Goal: Task Accomplishment & Management: Complete application form

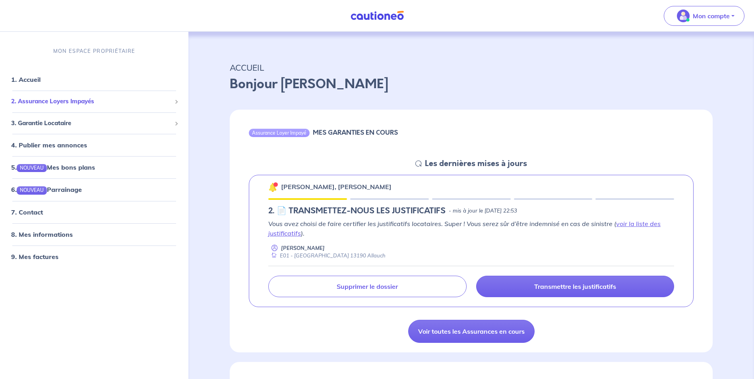
click at [159, 97] on span "2. Assurance Loyers Impayés" at bounding box center [91, 101] width 160 height 9
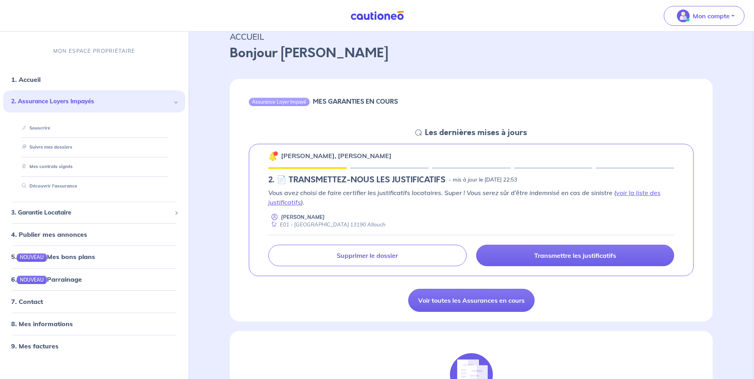
scroll to position [79, 0]
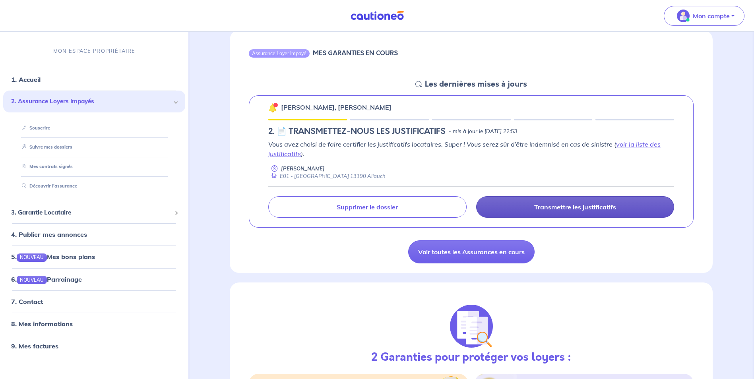
click at [558, 210] on p "Transmettre les justificatifs" at bounding box center [575, 207] width 82 height 8
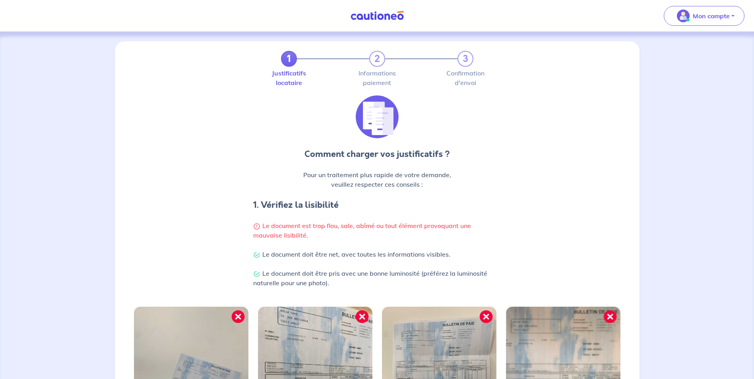
click at [286, 64] on link "1" at bounding box center [289, 59] width 16 height 16
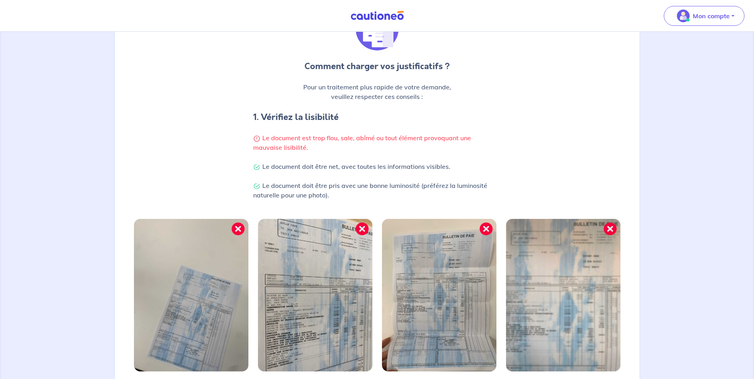
scroll to position [190, 0]
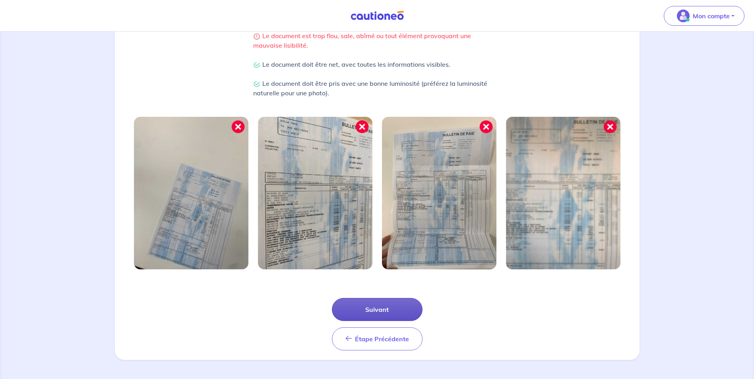
click at [403, 305] on button "Suivant" at bounding box center [377, 309] width 91 height 23
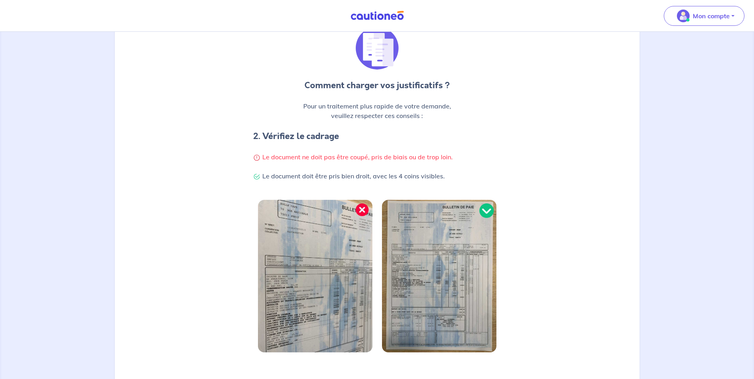
scroll to position [152, 0]
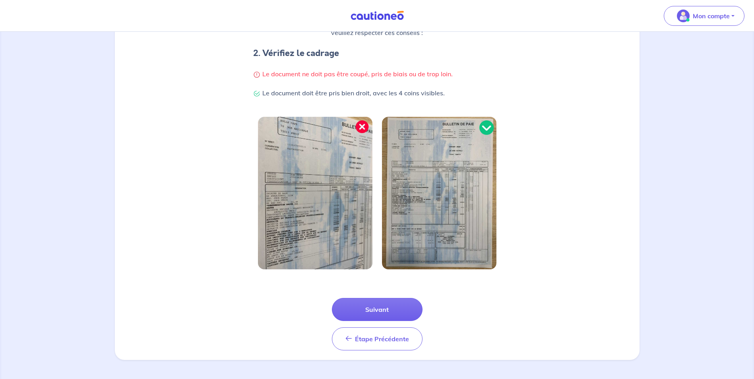
click at [416, 320] on div "Étape Précédente Précédent Suivant" at bounding box center [377, 324] width 91 height 52
click at [412, 311] on button "Suivant" at bounding box center [377, 309] width 91 height 23
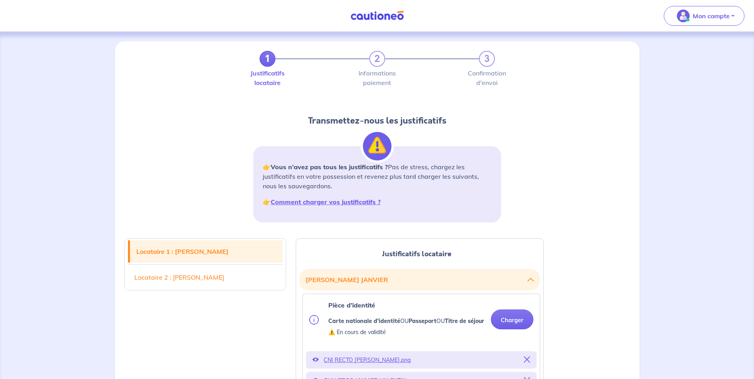
click at [262, 65] on link "1" at bounding box center [267, 59] width 16 height 16
click at [269, 60] on link "1" at bounding box center [267, 59] width 16 height 16
click at [216, 248] on link "Locataire 1 : Valentin JANVIER" at bounding box center [206, 251] width 153 height 22
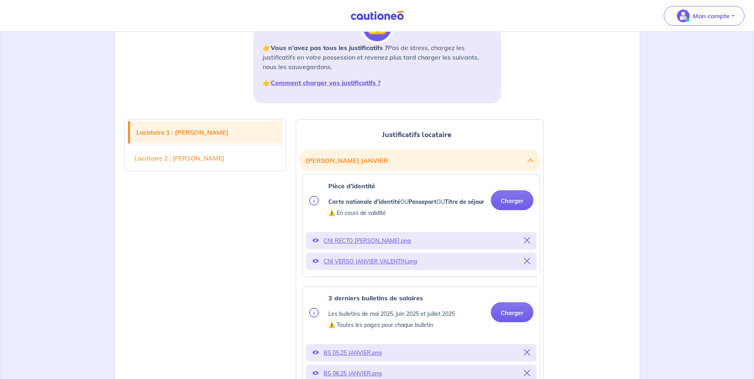
scroll to position [42, 0]
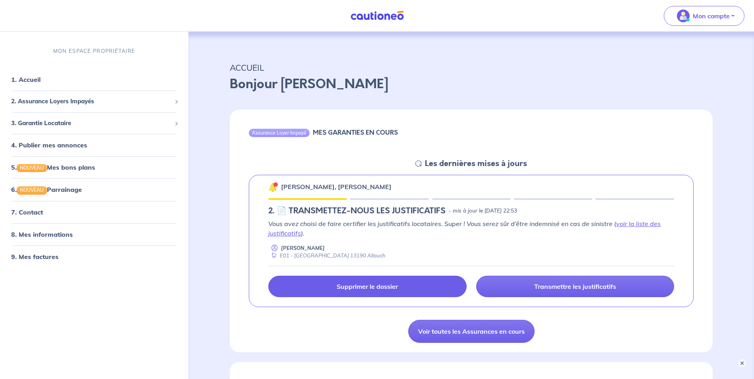
click at [429, 288] on link "Supprimer le dossier" at bounding box center [367, 286] width 198 height 21
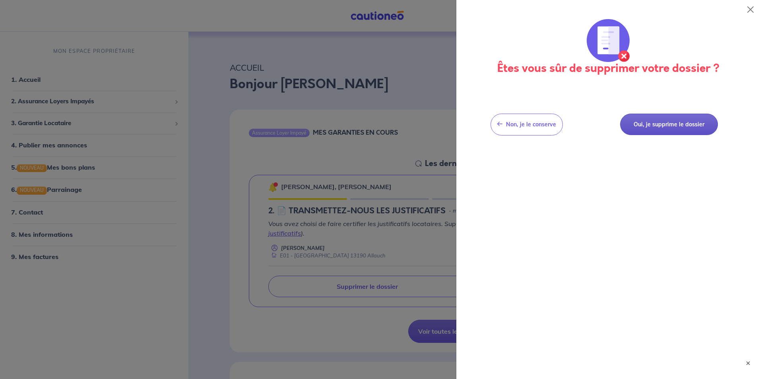
click at [637, 130] on button "Oui, je supprime le dossier" at bounding box center [669, 125] width 98 height 22
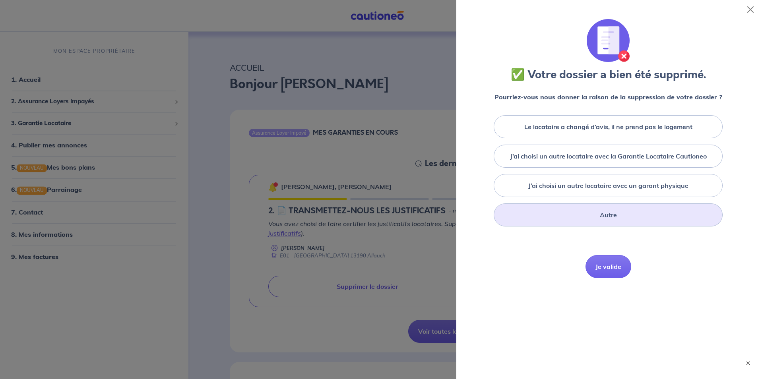
click at [635, 212] on div "Autre" at bounding box center [607, 214] width 229 height 23
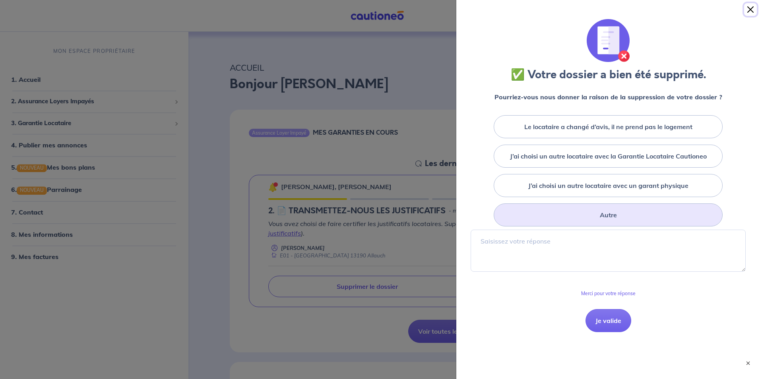
click at [748, 10] on button "Close" at bounding box center [750, 9] width 13 height 13
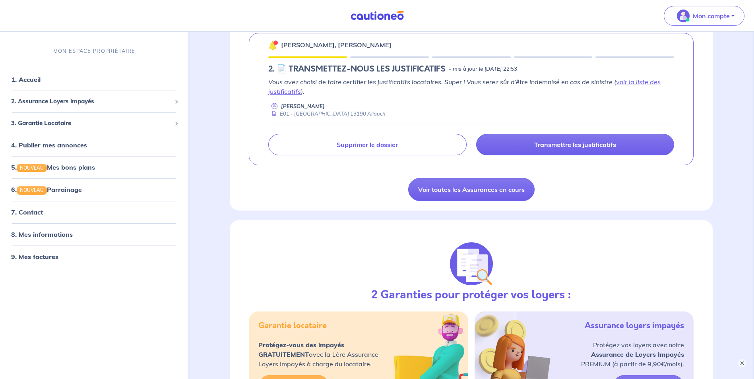
scroll to position [119, 0]
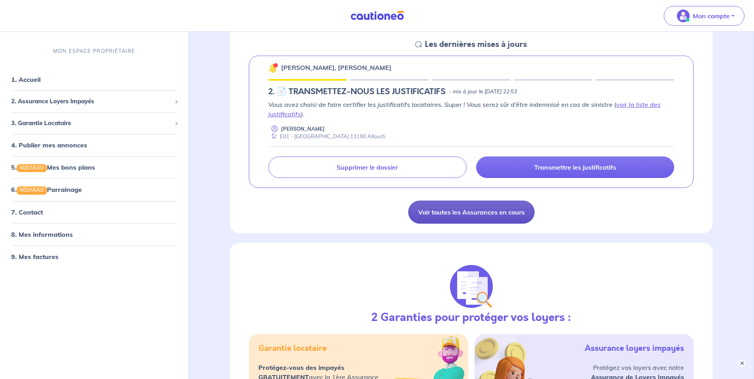
click at [522, 220] on link "Voir toutes les Assurances en cours" at bounding box center [471, 212] width 126 height 23
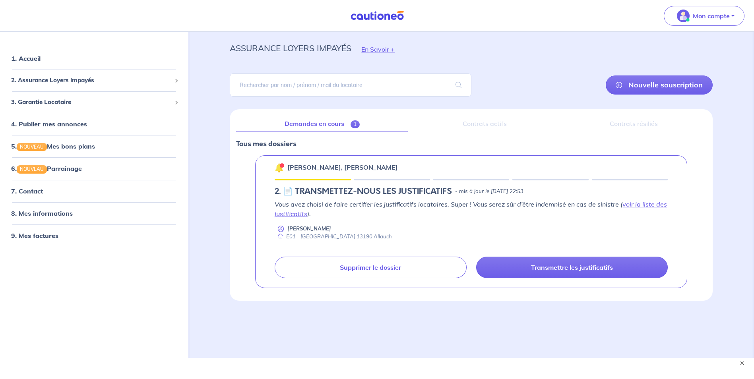
scroll to position [30, 0]
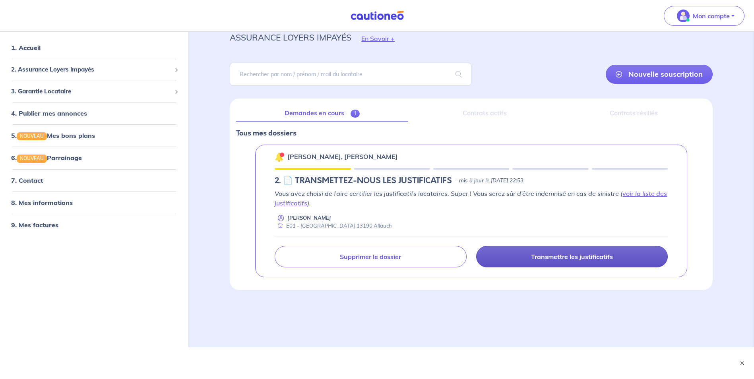
click at [531, 260] on p "Transmettre les justificatifs" at bounding box center [572, 257] width 82 height 8
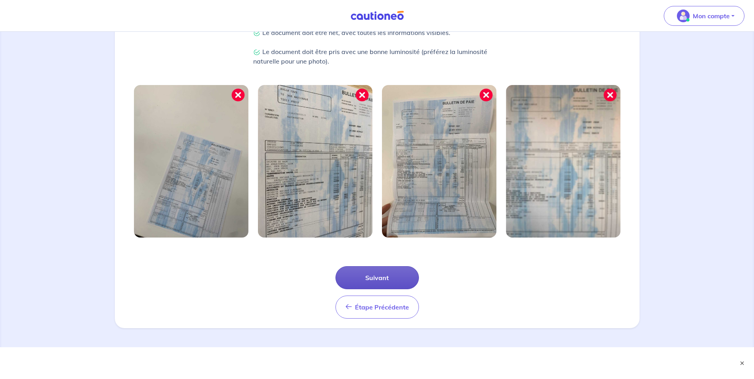
click at [371, 274] on button "Suivant" at bounding box center [376, 277] width 83 height 23
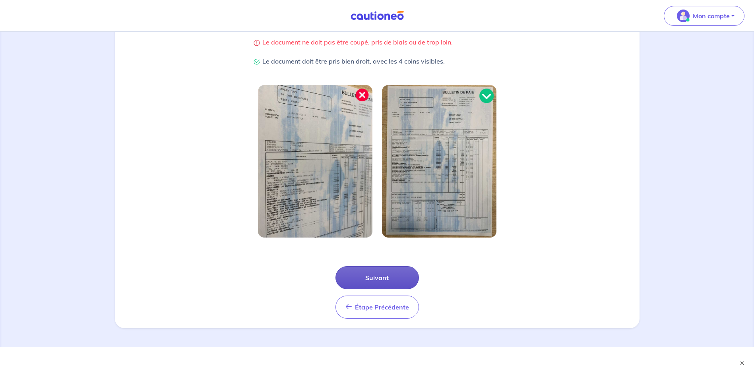
click at [392, 287] on button "Suivant" at bounding box center [376, 277] width 83 height 23
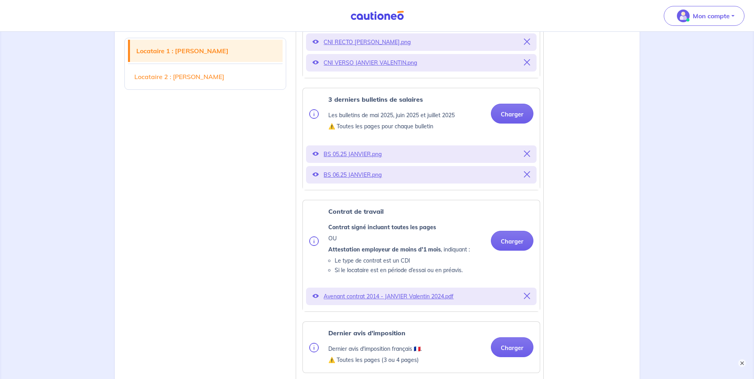
scroll to position [278, 0]
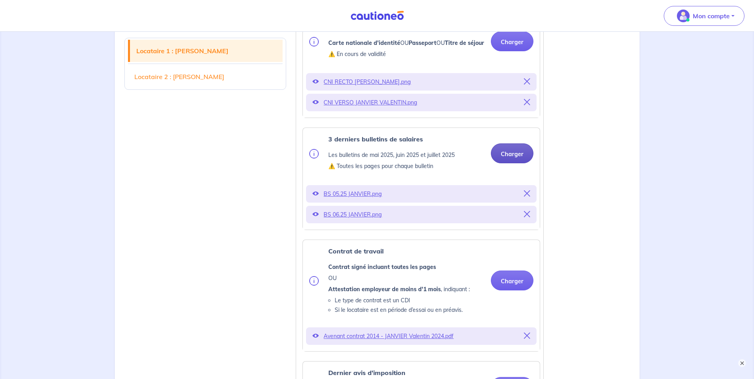
click at [516, 163] on button "Charger" at bounding box center [512, 153] width 43 height 20
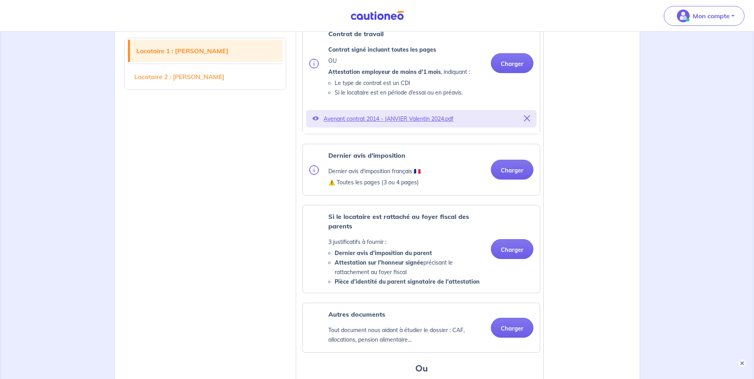
scroll to position [516, 0]
click at [509, 179] on button "Charger" at bounding box center [512, 169] width 43 height 20
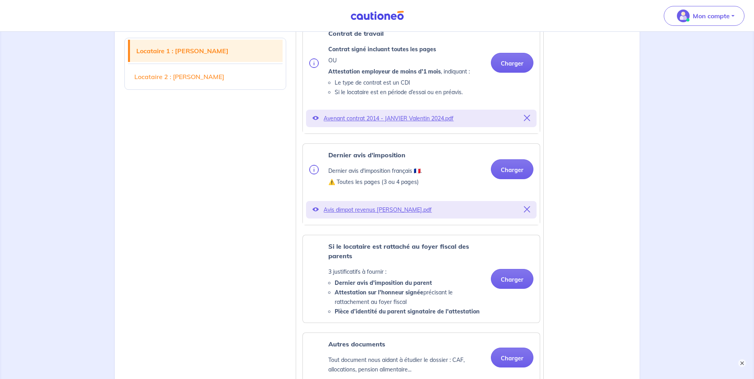
drag, startPoint x: 538, startPoint y: 74, endPoint x: 210, endPoint y: 101, distance: 328.5
click at [346, 215] on p "Avis dimpot revenus Valentin Janvier.pdf" at bounding box center [420, 209] width 195 height 11
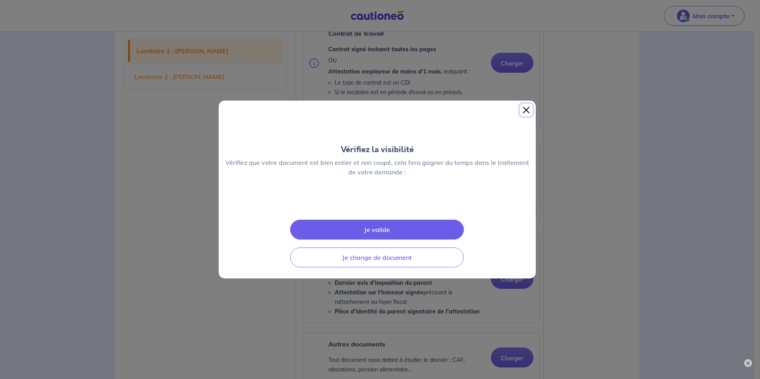
click at [523, 104] on button "Close" at bounding box center [526, 110] width 13 height 13
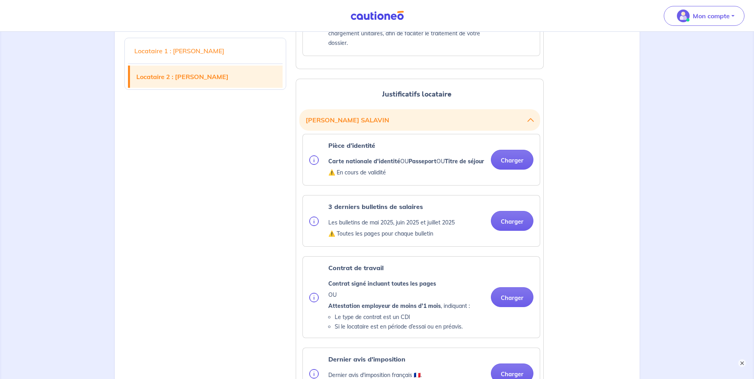
scroll to position [953, 0]
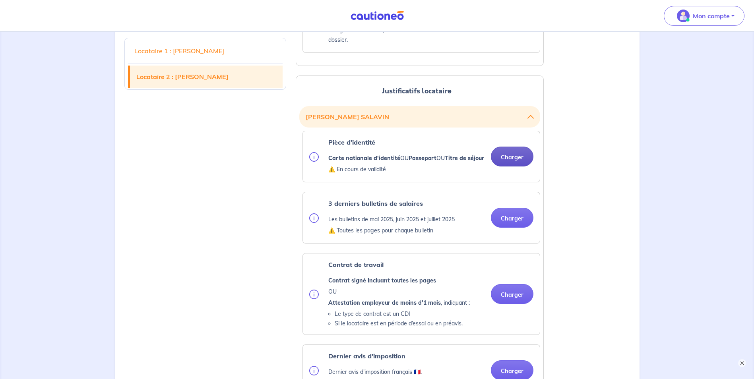
click at [512, 166] on button "Charger" at bounding box center [512, 157] width 43 height 20
click at [496, 166] on button "Charger" at bounding box center [512, 157] width 43 height 20
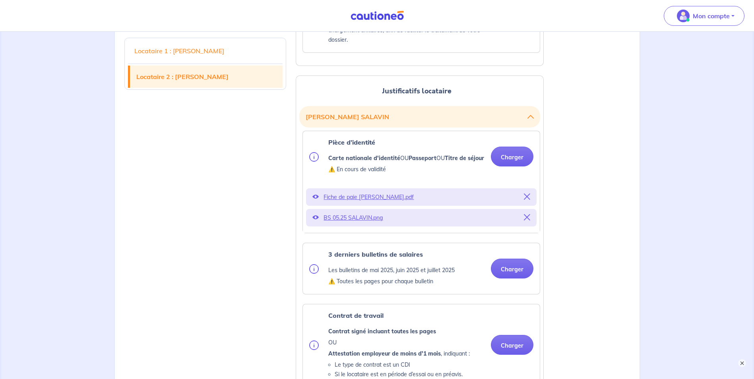
click at [530, 200] on icon at bounding box center [527, 196] width 6 height 6
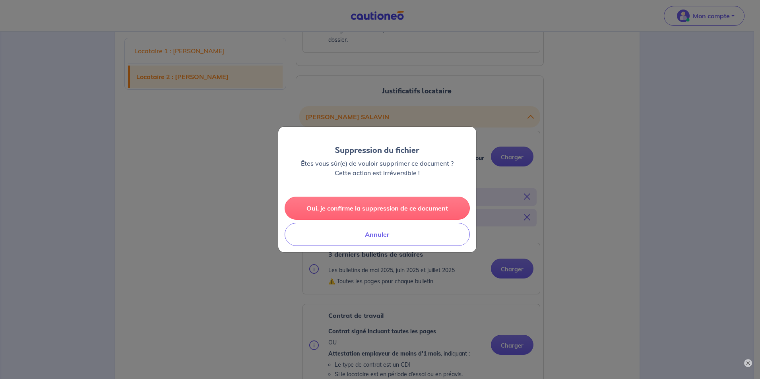
click at [400, 215] on button "Oui, je confirme la suppression de ce document" at bounding box center [376, 208] width 185 height 23
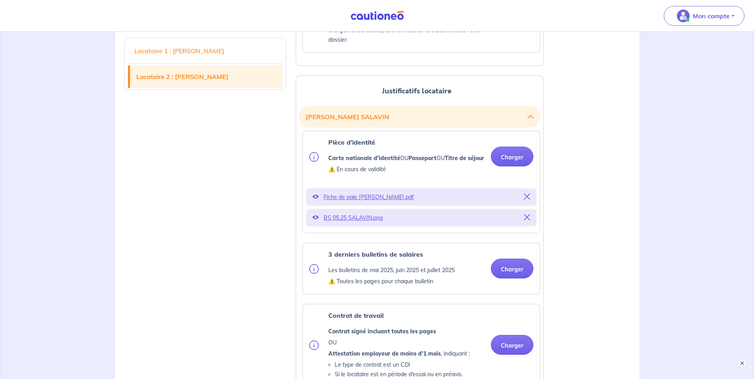
click at [527, 220] on icon at bounding box center [527, 217] width 6 height 6
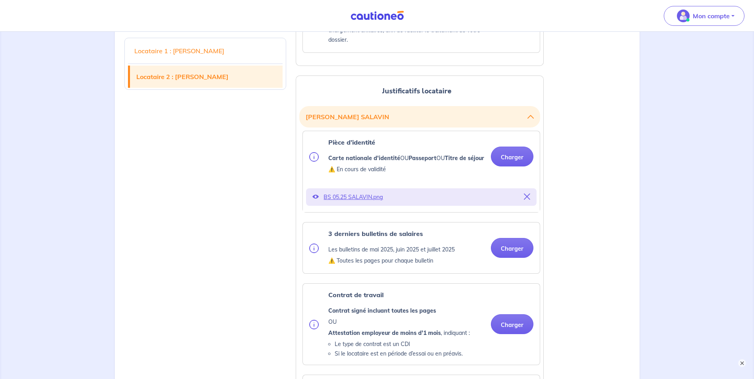
click at [510, 203] on p "BS 05.25 SALAVIN.png" at bounding box center [420, 196] width 195 height 11
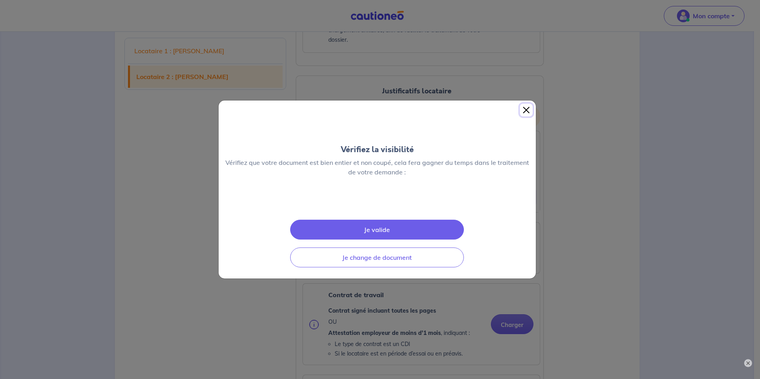
click at [526, 104] on button "Close" at bounding box center [526, 110] width 13 height 13
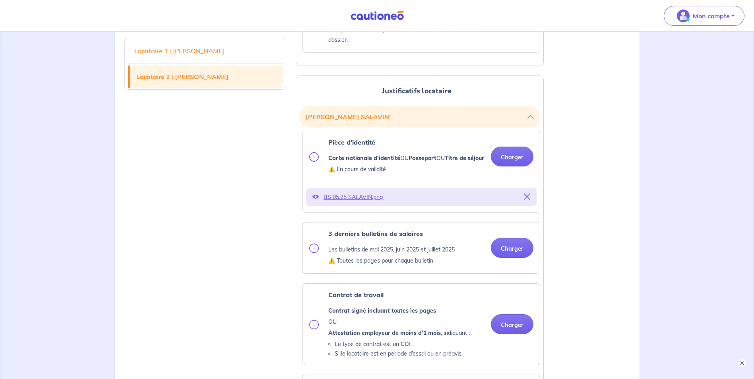
click at [530, 200] on icon at bounding box center [527, 196] width 6 height 6
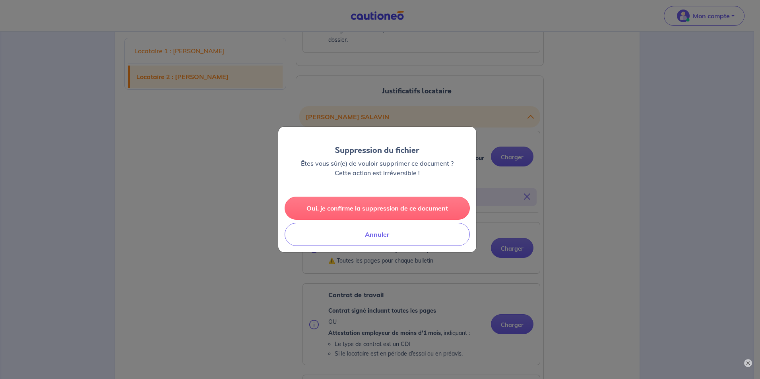
click at [411, 205] on button "Oui, je confirme la suppression de ce document" at bounding box center [376, 208] width 185 height 23
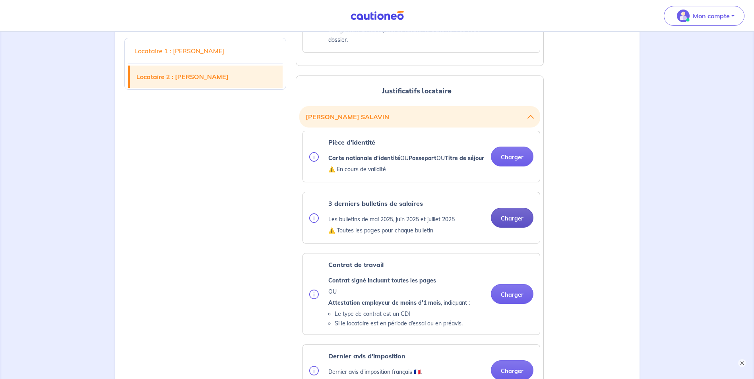
click at [520, 228] on button "Charger" at bounding box center [512, 218] width 43 height 20
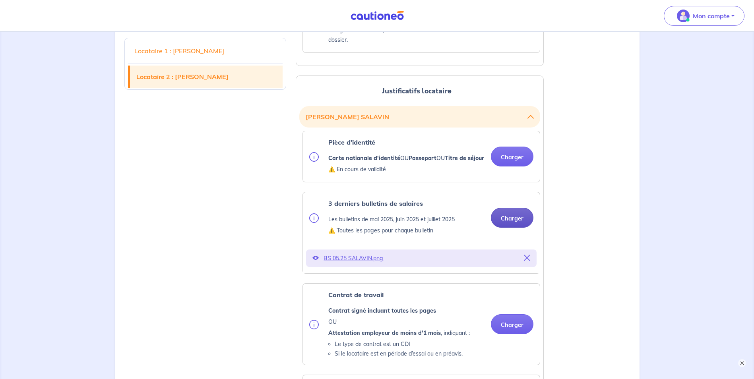
click at [516, 228] on button "Charger" at bounding box center [512, 218] width 43 height 20
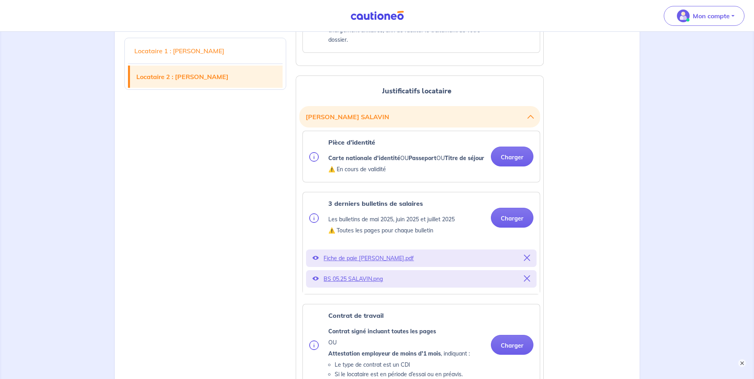
click at [528, 282] on icon at bounding box center [527, 278] width 6 height 6
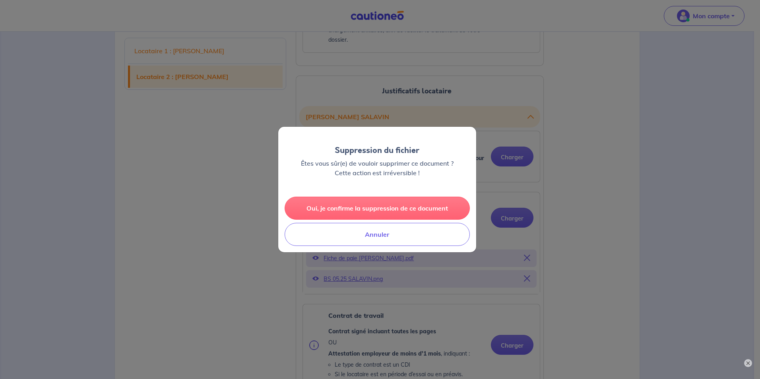
click at [331, 211] on button "Oui, je confirme la suppression de ce document" at bounding box center [376, 208] width 185 height 23
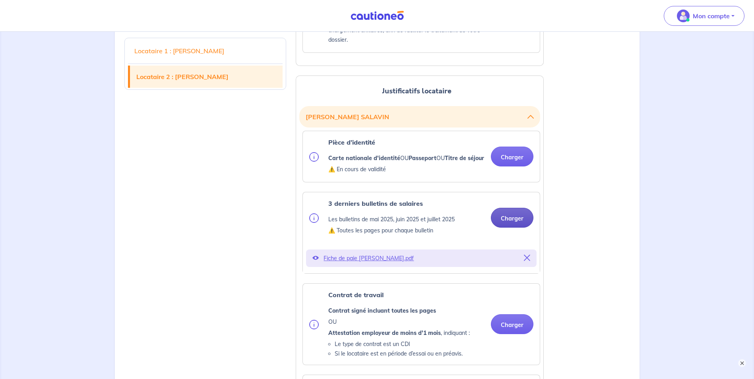
click at [523, 228] on button "Charger" at bounding box center [512, 218] width 43 height 20
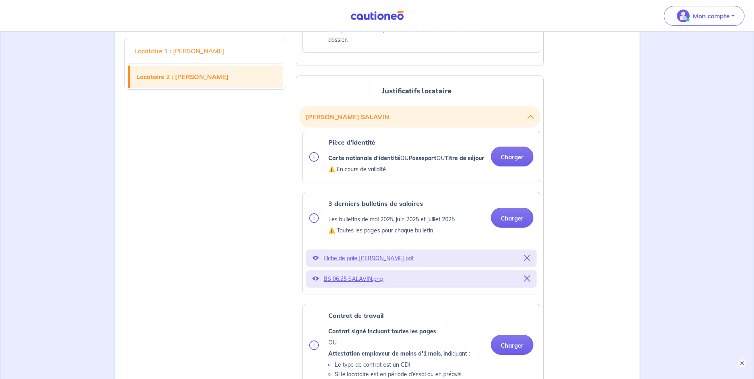
click at [532, 228] on div "Charger" at bounding box center [508, 218] width 49 height 20
click at [530, 228] on button "Charger" at bounding box center [512, 218] width 43 height 20
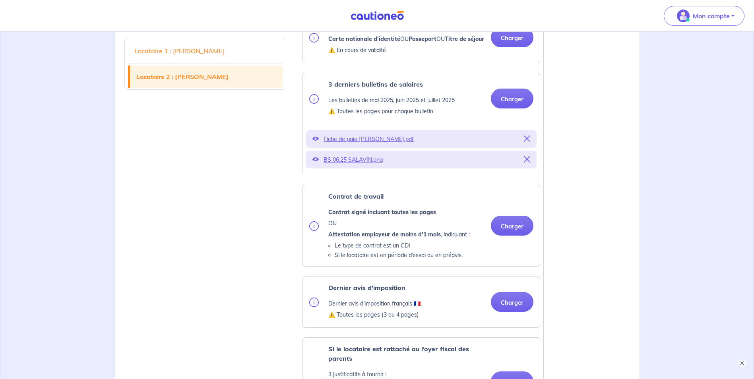
scroll to position [1112, 0]
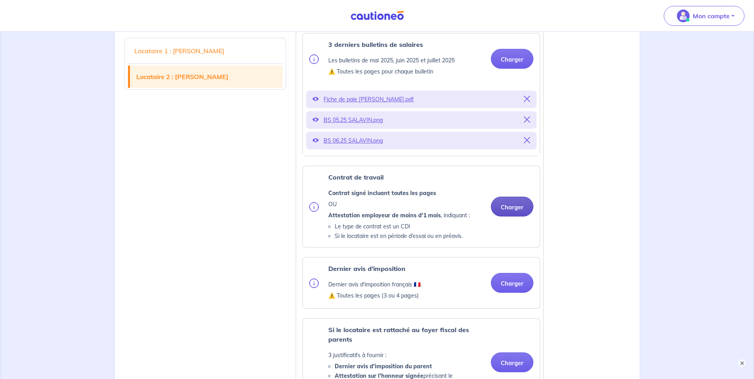
click at [514, 217] on button "Charger" at bounding box center [512, 207] width 43 height 20
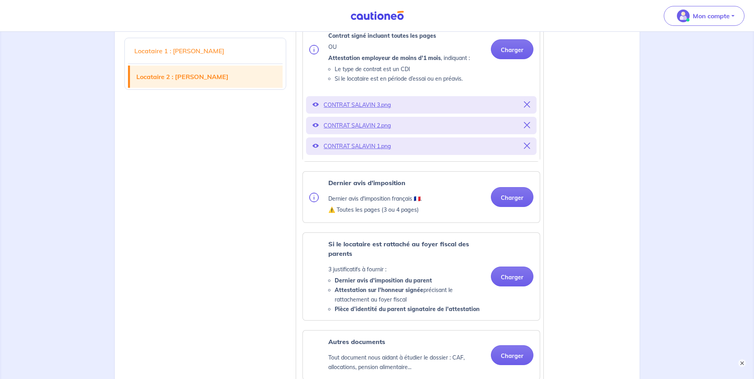
scroll to position [1271, 0]
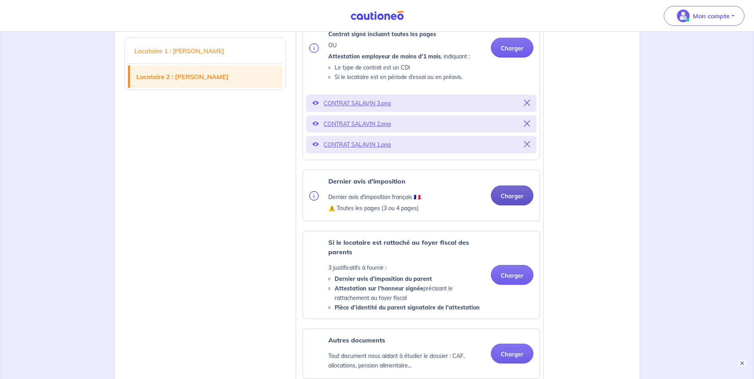
click at [524, 205] on button "Charger" at bounding box center [512, 196] width 43 height 20
click at [507, 205] on button "Charger" at bounding box center [512, 196] width 43 height 20
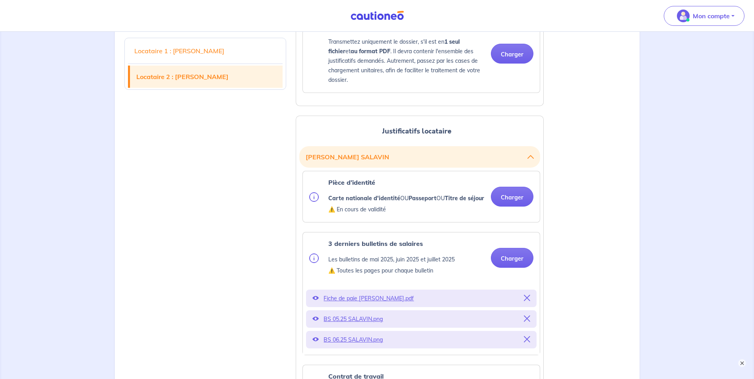
scroll to position [914, 0]
click at [536, 212] on div "Pièce d’identité Carte nationale d'identité OU Passeport OU Titre de séjour ⚠️ …" at bounding box center [421, 196] width 237 height 51
click at [530, 206] on button "Charger" at bounding box center [512, 196] width 43 height 20
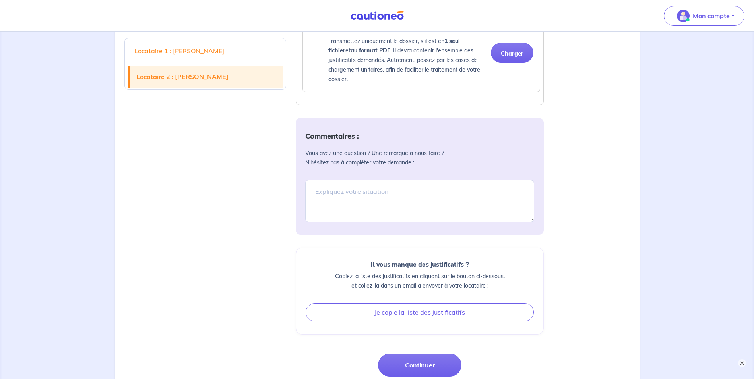
scroll to position [1788, 0]
click at [309, 186] on div "Commentaires : Vous avez une question ? Une remarque à nous faire ? N’hésitez p…" at bounding box center [420, 176] width 248 height 117
click at [340, 215] on textarea at bounding box center [419, 201] width 229 height 42
click at [393, 222] on textarea "Attention erreur saisie salaire annuel pour Valentin Janvier lors de la saisie …" at bounding box center [419, 201] width 229 height 42
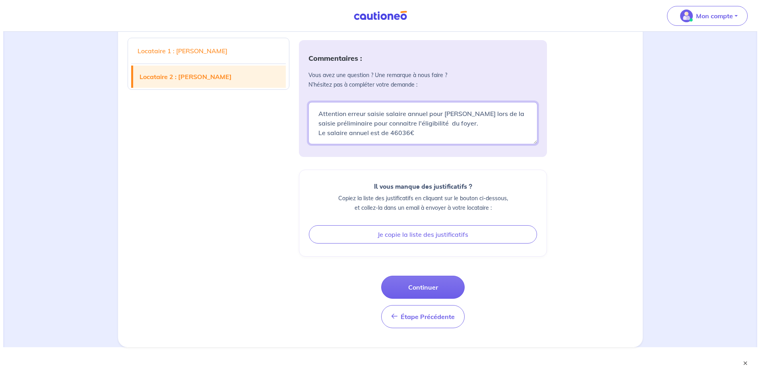
scroll to position [1884, 0]
click at [459, 130] on textarea "Attention erreur saisie salaire annuel pour Valentin Janvier lors de la saisie …" at bounding box center [419, 123] width 229 height 42
type textarea "Attention erreur saisie salaire annuel pour Valentin Janvier lors de la saisie …"
click at [424, 283] on button "Continuer" at bounding box center [419, 287] width 83 height 23
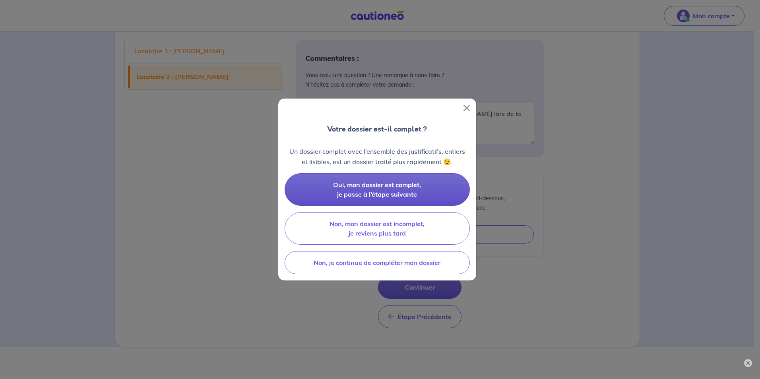
click at [418, 180] on button "Oui, mon dossier est complet, je passe à l’étape suivante" at bounding box center [376, 189] width 185 height 33
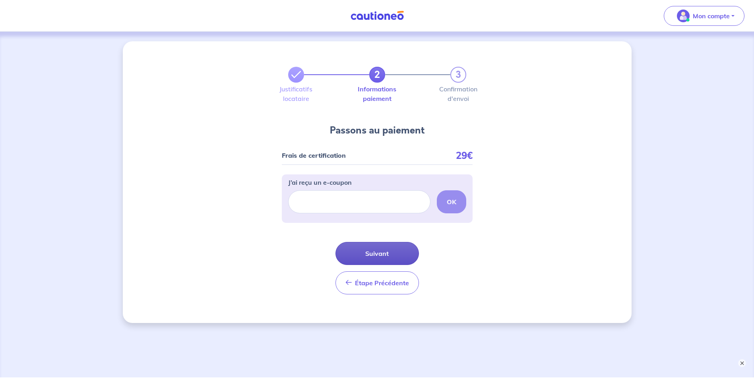
click at [371, 257] on button "Suivant" at bounding box center [376, 253] width 83 height 23
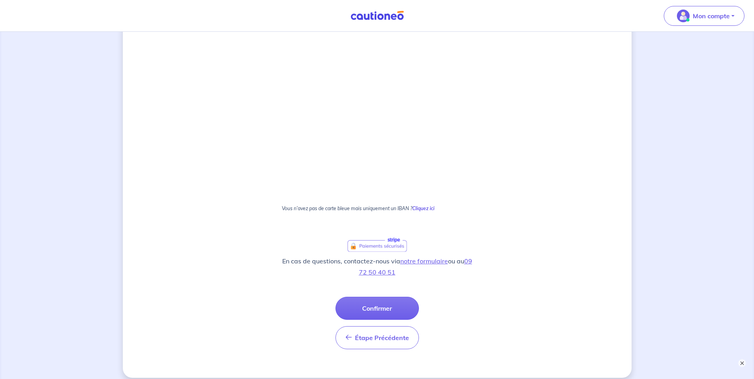
scroll to position [362, 0]
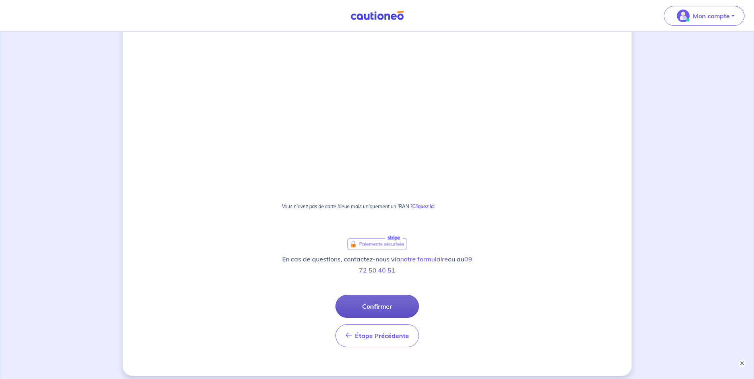
click at [387, 306] on button "Confirmer" at bounding box center [376, 306] width 83 height 23
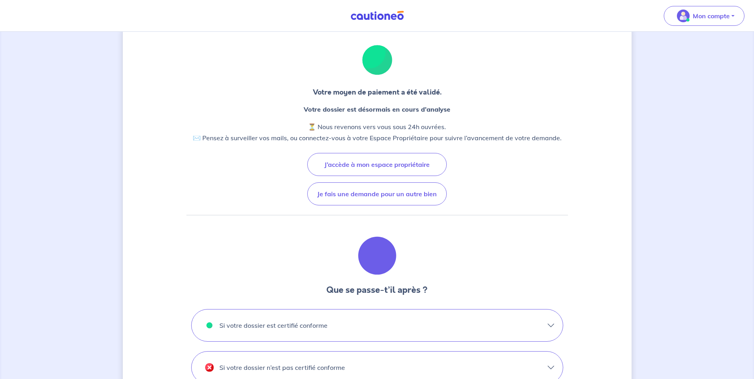
scroll to position [40, 0]
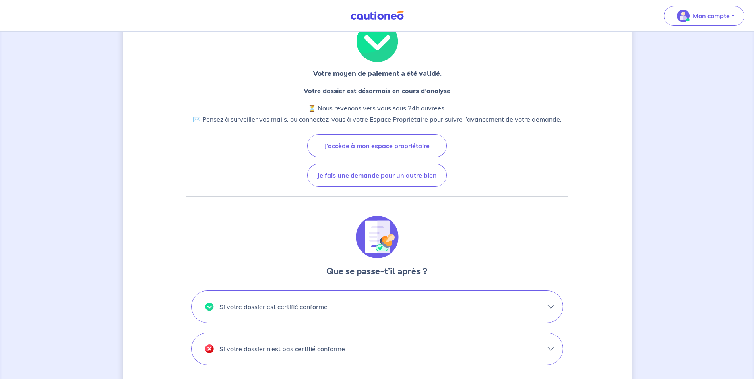
click at [512, 305] on button "Si votre dossier est certifié conforme" at bounding box center [376, 307] width 371 height 32
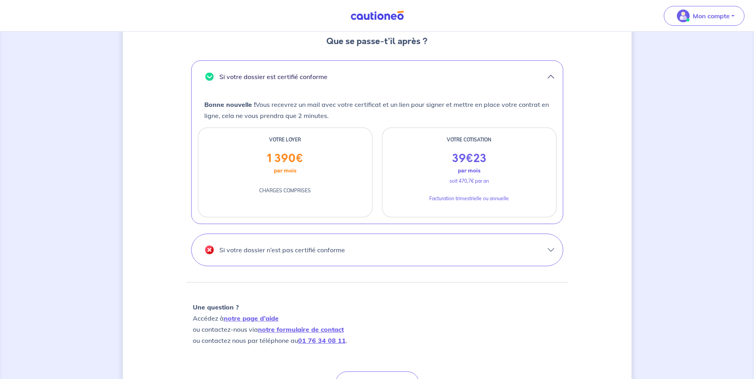
scroll to position [278, 0]
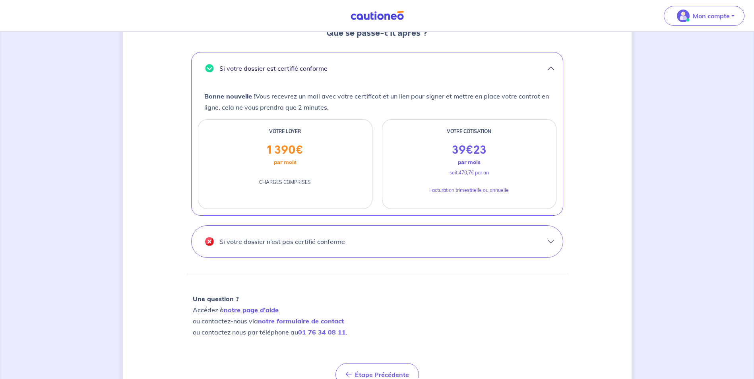
click at [503, 246] on button "Si votre dossier n’est pas certifié conforme" at bounding box center [376, 242] width 371 height 32
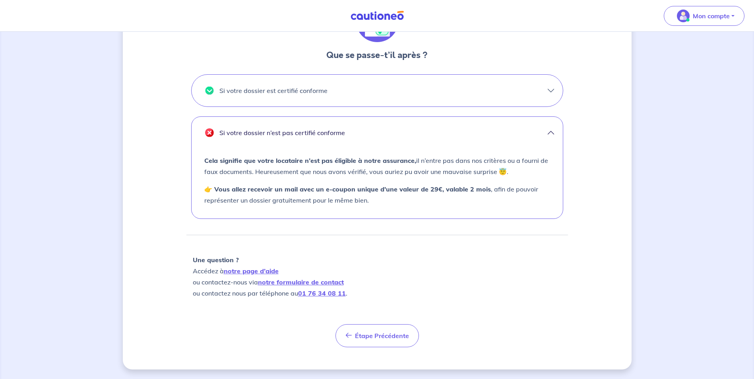
scroll to position [97, 0]
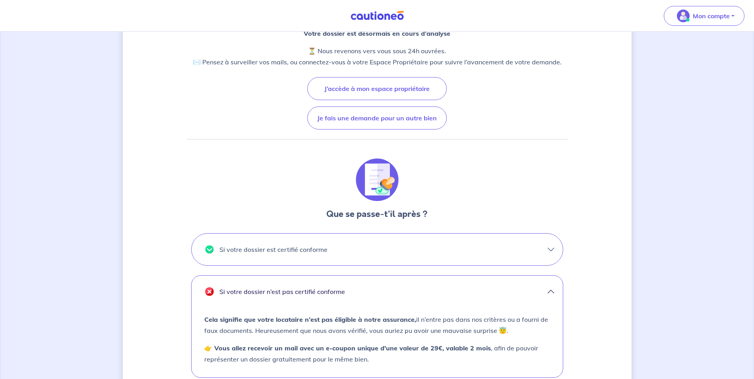
click at [475, 237] on button "Si votre dossier est certifié conforme" at bounding box center [376, 250] width 371 height 32
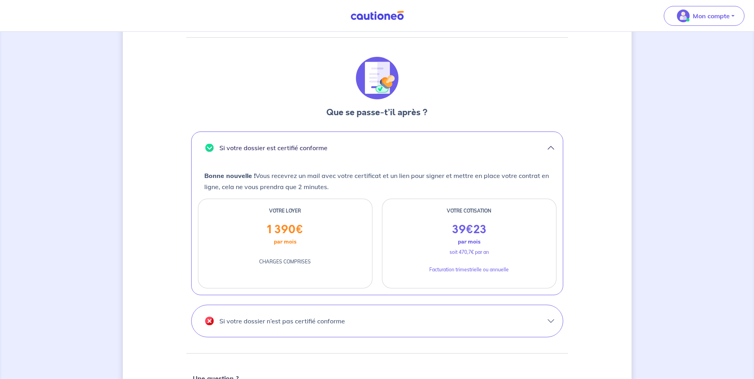
scroll to position [278, 0]
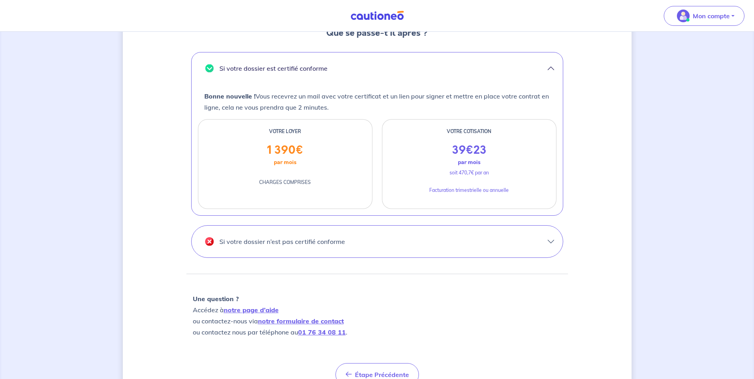
drag, startPoint x: 276, startPoint y: 251, endPoint x: 270, endPoint y: 250, distance: 6.4
click at [276, 251] on button "Si votre dossier n’est pas certifié conforme" at bounding box center [376, 242] width 371 height 32
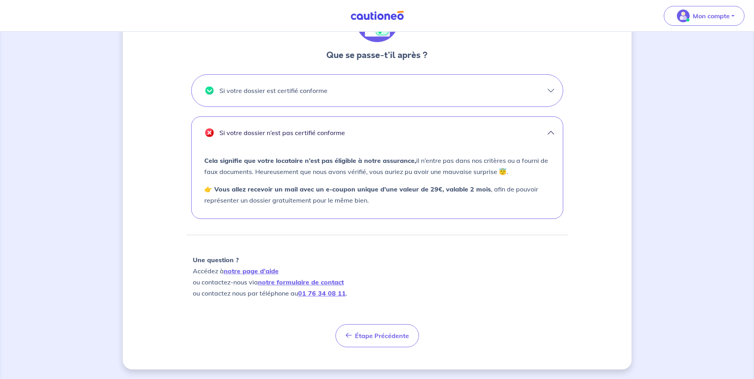
scroll to position [256, 0]
click at [143, 254] on div "Votre moyen de paiement a été validé. Votre dossier est désormais en cours d’an…" at bounding box center [377, 77] width 509 height 584
